Goal: Task Accomplishment & Management: Use online tool/utility

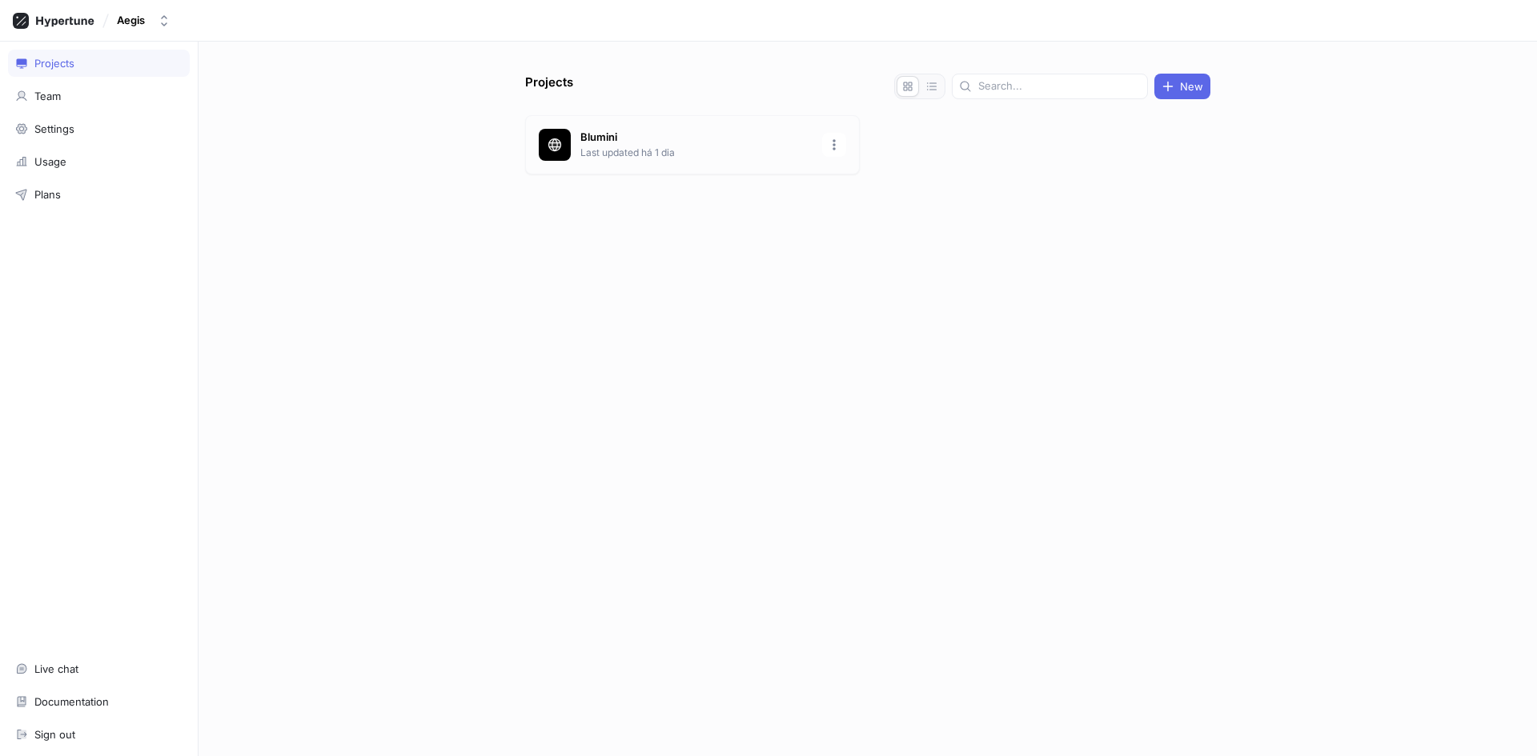
click at [601, 139] on p "Blumini" at bounding box center [696, 138] width 232 height 16
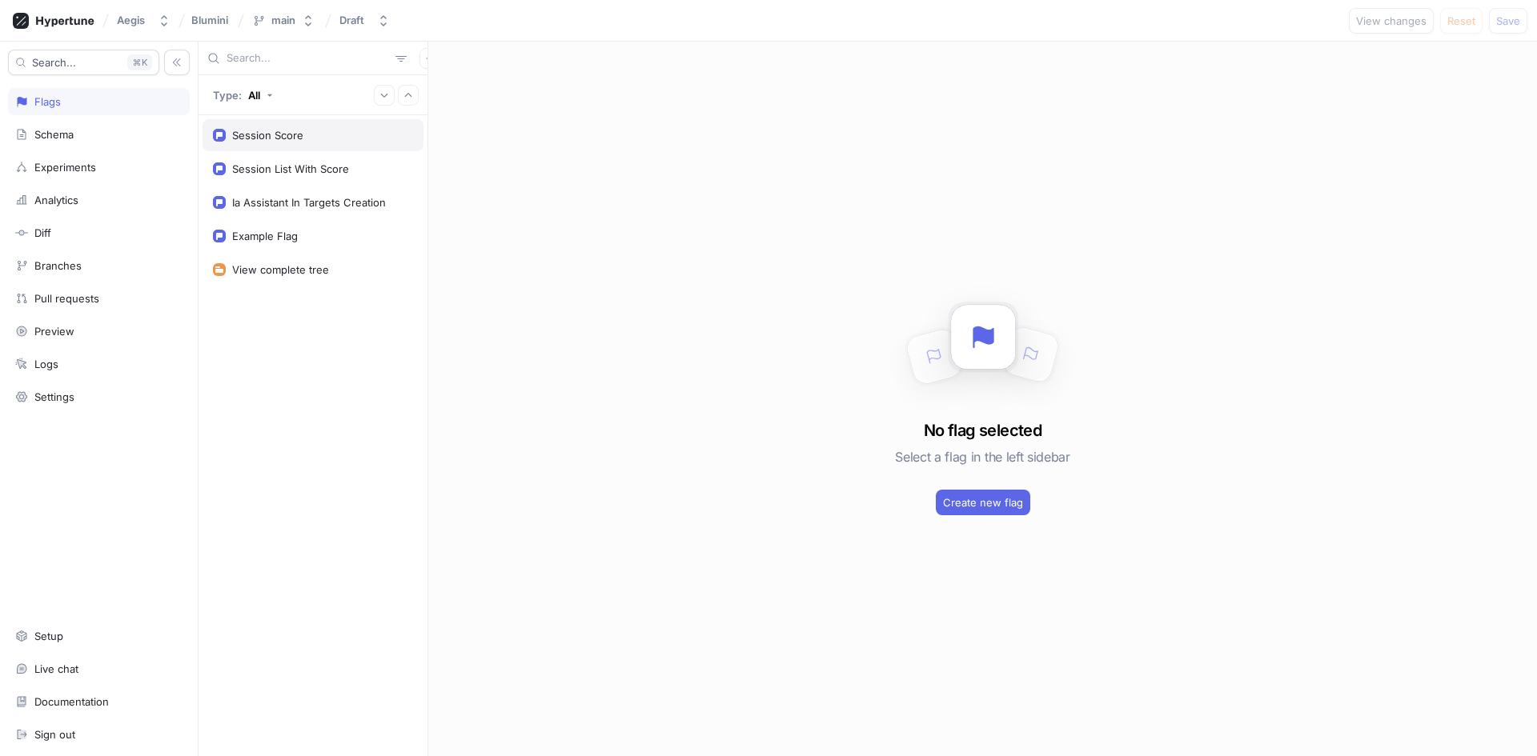
click at [302, 127] on div "Session Score" at bounding box center [313, 135] width 221 height 32
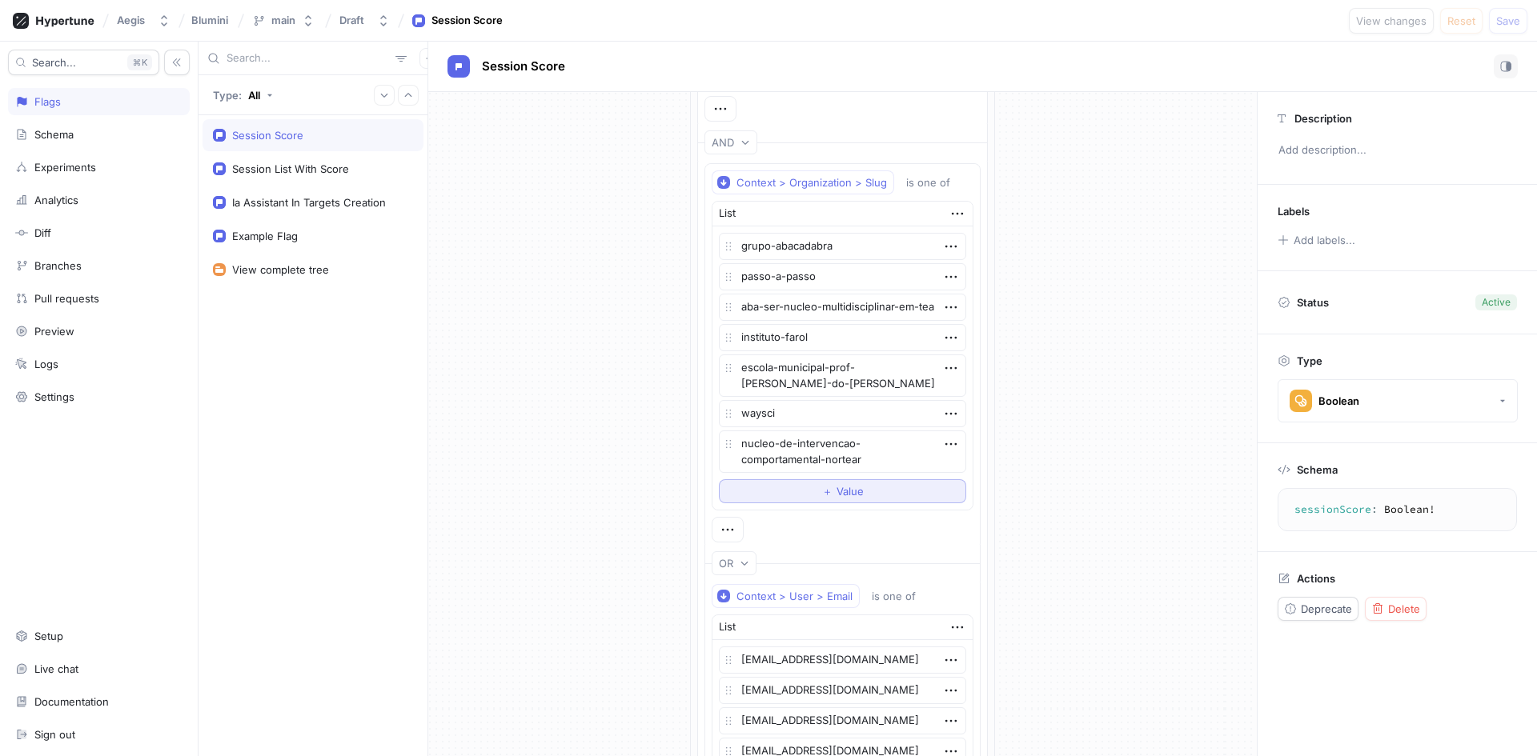
scroll to position [480, 0]
click at [809, 492] on button "＋ Value" at bounding box center [842, 490] width 247 height 24
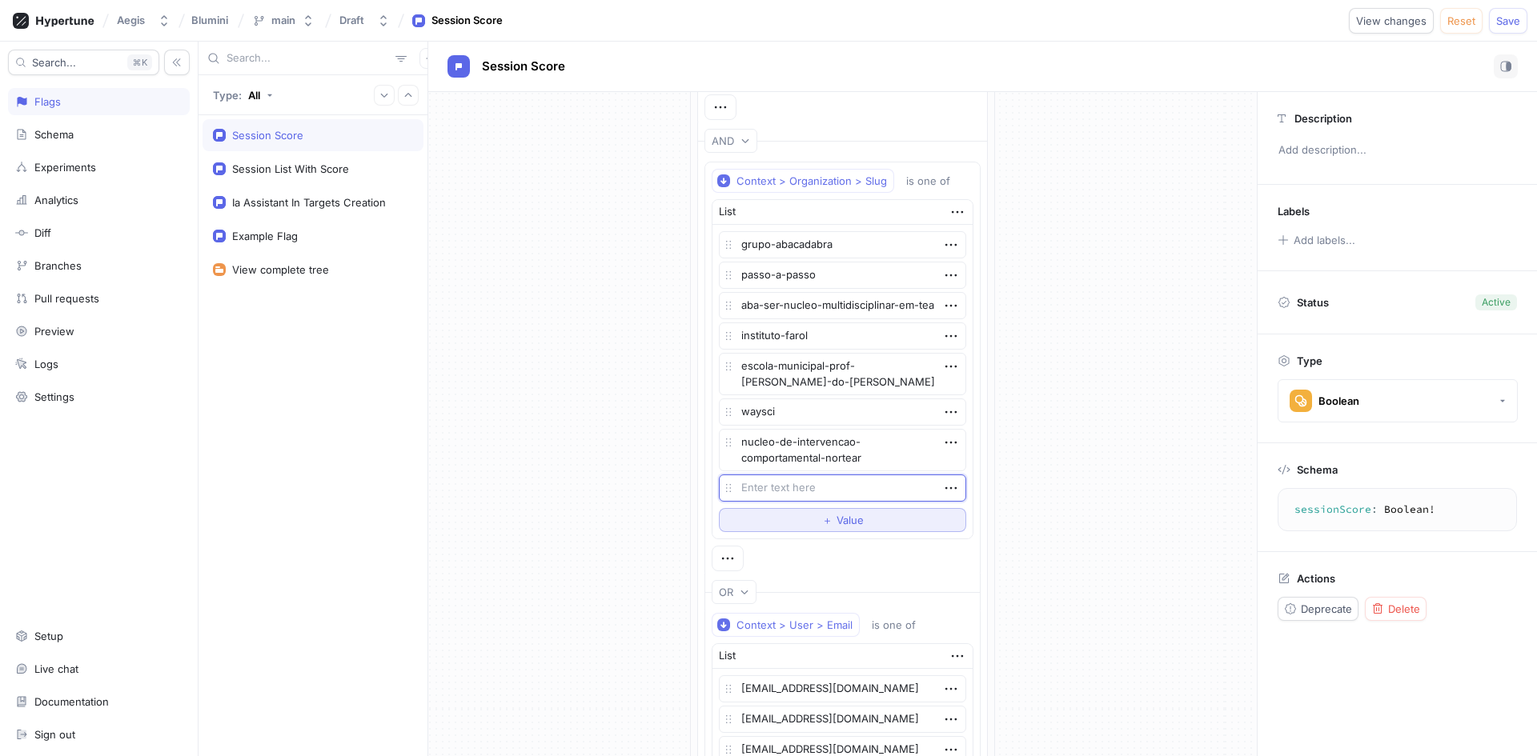
click at [809, 492] on textarea at bounding box center [842, 488] width 247 height 27
type textarea "x"
type textarea "nexo-intervencao-comportamental"
click at [1082, 438] on div "If Context > Environment is one of List Preview Dev Prod Dev Preview To pick up…" at bounding box center [842, 373] width 828 height 1522
click at [854, 523] on span "Value" at bounding box center [849, 520] width 27 height 10
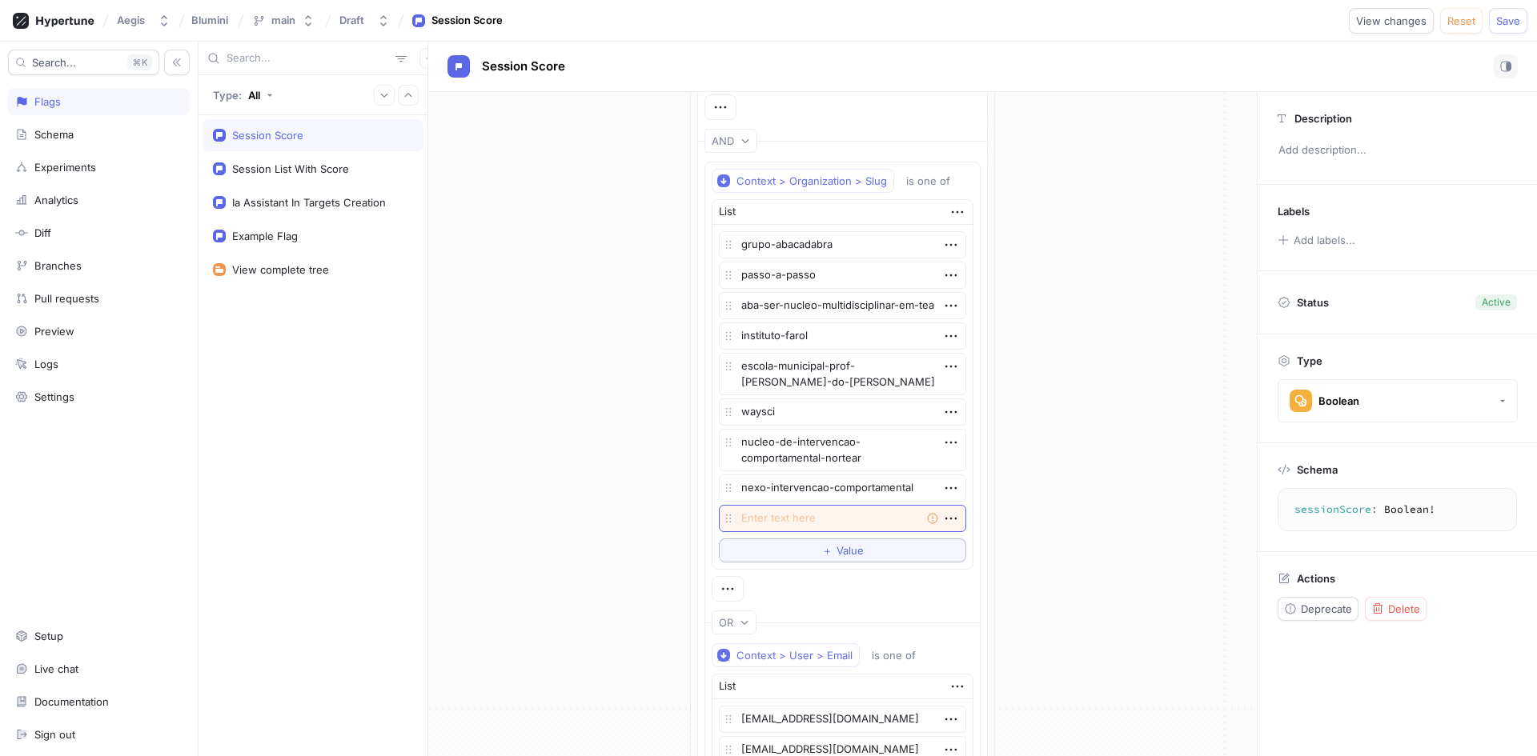
click at [825, 518] on textarea at bounding box center [842, 518] width 247 height 27
type textarea "x"
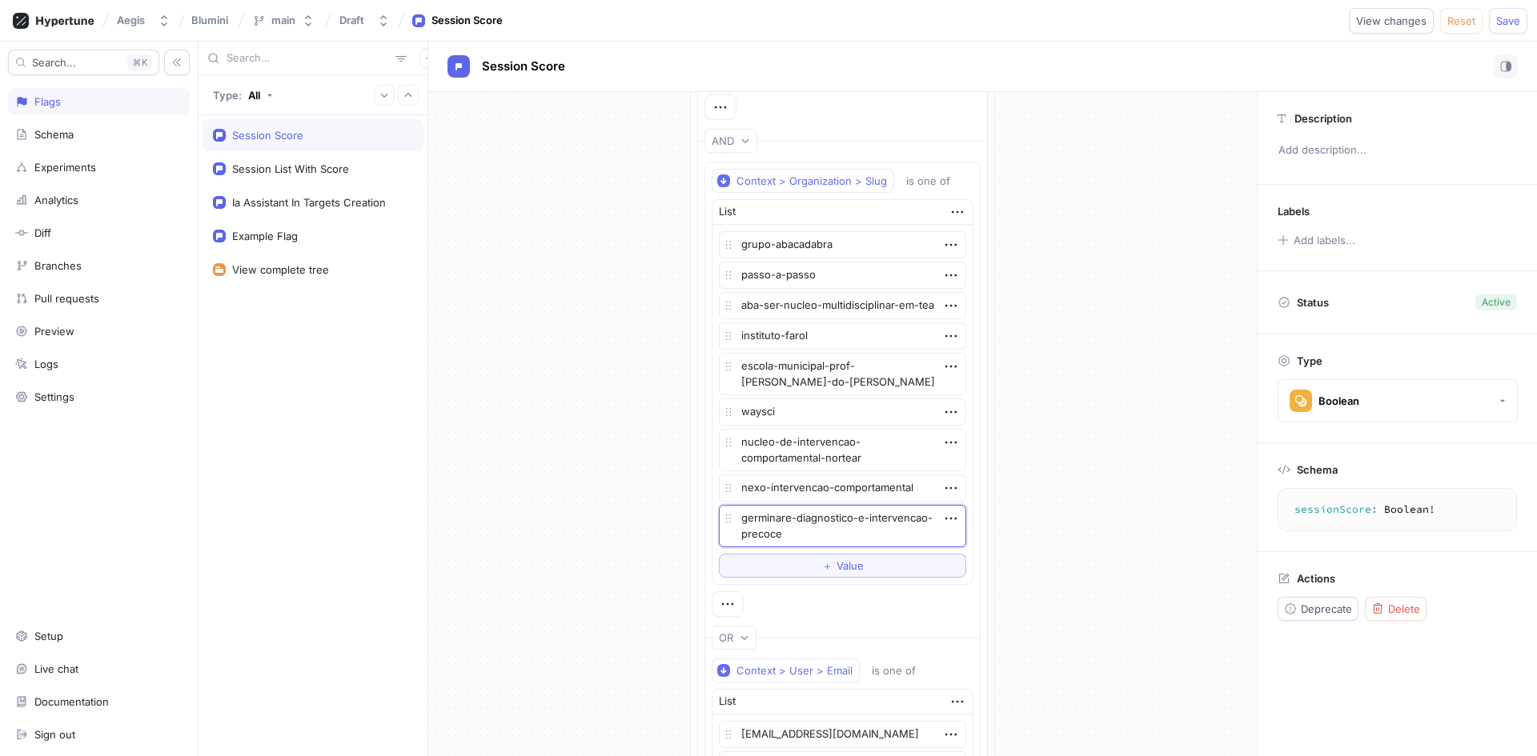
type textarea "germinare-diagnostico-e-intervencao-precoce"
click at [1079, 506] on div "If Context > Environment is one of List Preview Dev Prod Dev Preview To pick up…" at bounding box center [842, 396] width 828 height 1568
click at [783, 563] on button "＋ Value" at bounding box center [842, 566] width 247 height 24
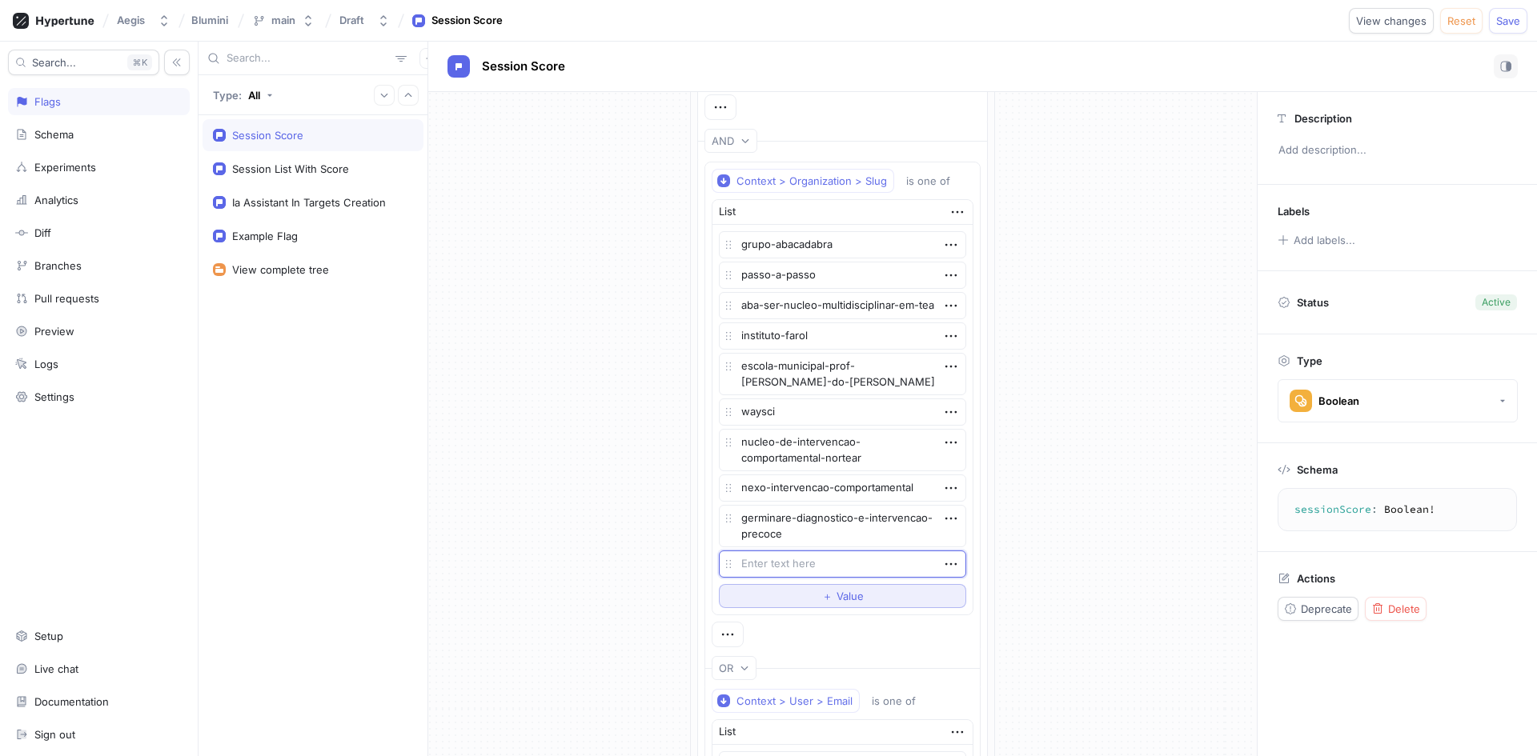
type textarea "x"
type textarea "interligar"
click at [1127, 332] on div "If Context > Environment is one of List Preview Dev Prod Dev Preview To pick up…" at bounding box center [842, 411] width 828 height 1598
click at [795, 586] on button "＋ Value" at bounding box center [842, 596] width 247 height 24
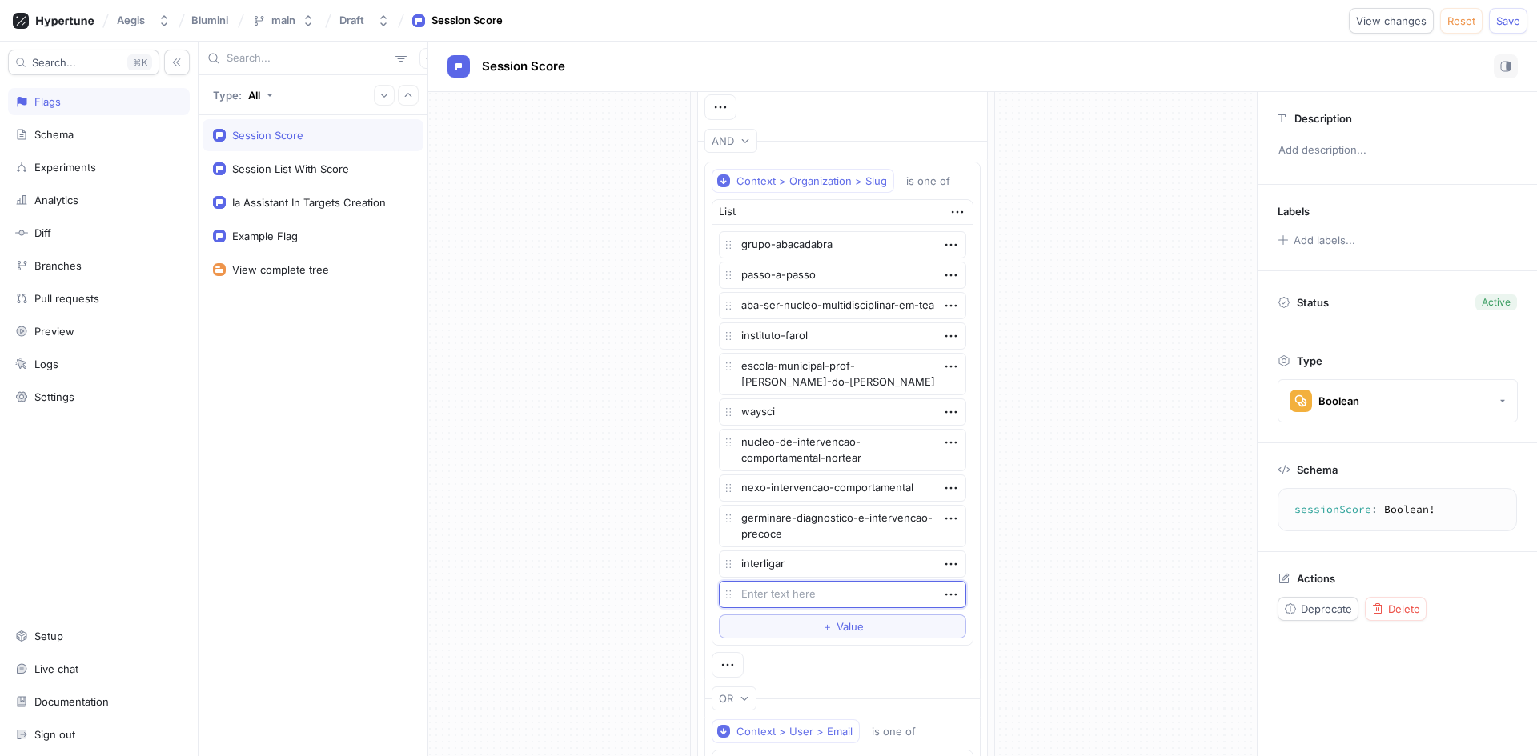
type textarea "x"
type textarea "nucleo-raizes"
click at [1062, 529] on div "If Context > Environment is one of List Preview Dev Prod Dev Preview To pick up…" at bounding box center [842, 426] width 828 height 1629
click at [1511, 18] on span "Save" at bounding box center [1508, 21] width 24 height 10
type textarea "x"
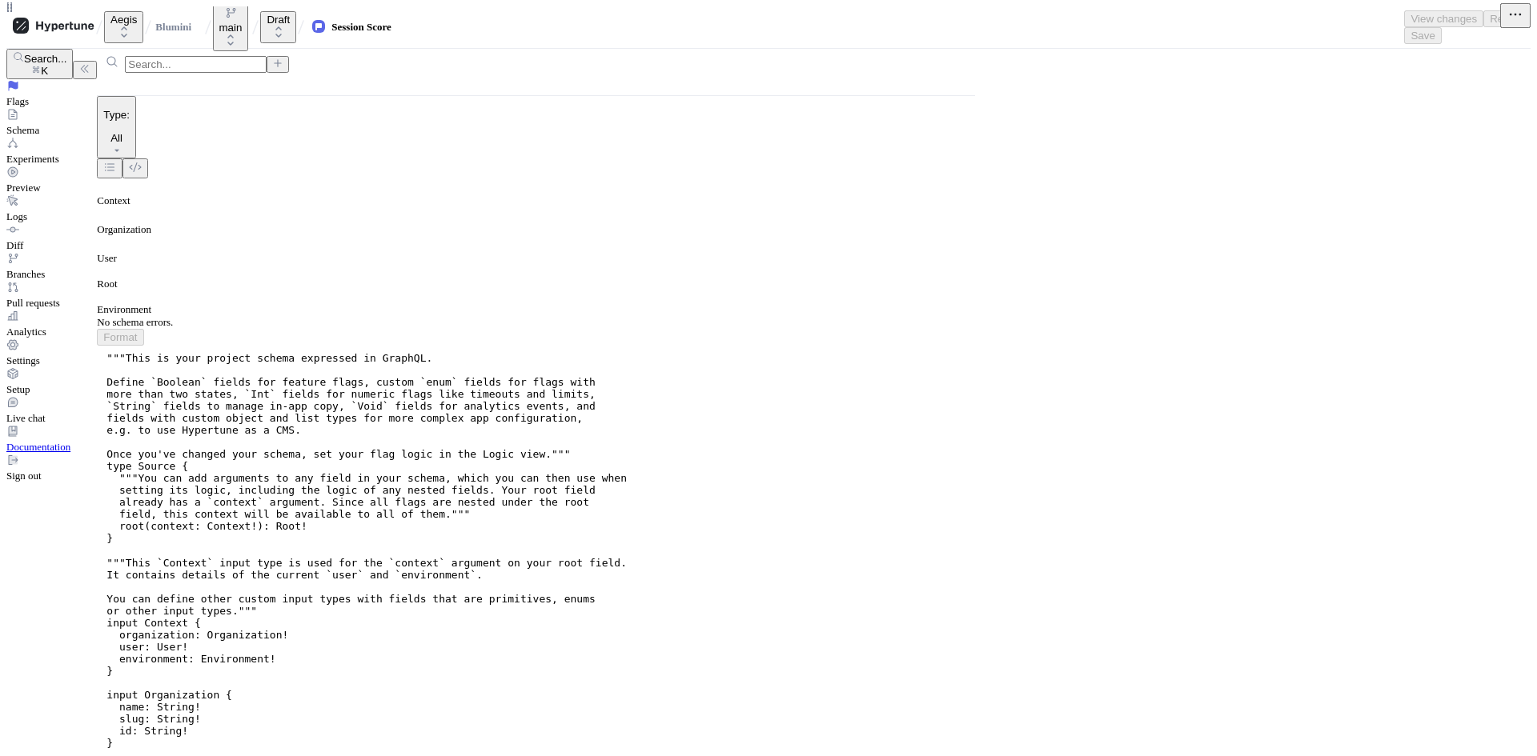
scroll to position [560, 0]
